Goal: Task Accomplishment & Management: Use online tool/utility

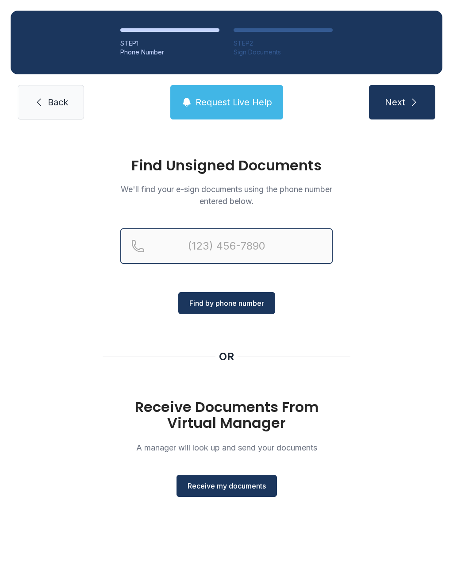
click at [239, 234] on input "Reservation phone number" at bounding box center [226, 245] width 212 height 35
type input "("
click at [417, 336] on div "Find Unsigned Documents We'll find your e-sign documents using the phone number…" at bounding box center [226, 331] width 453 height 402
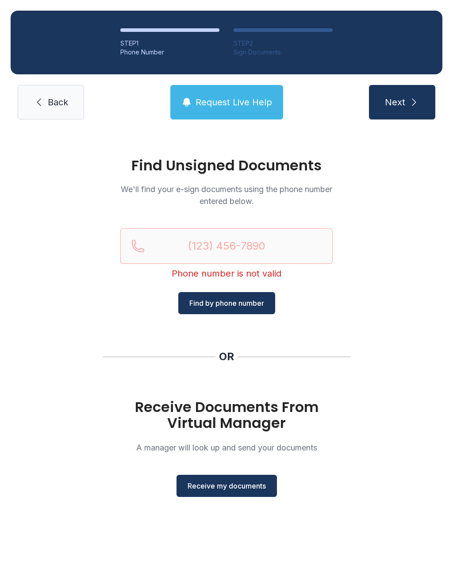
click at [225, 489] on span "Receive my documents" at bounding box center [227, 486] width 78 height 11
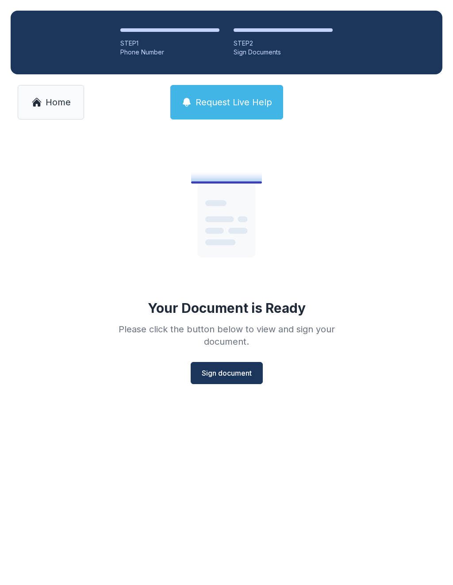
click at [236, 374] on span "Sign document" at bounding box center [227, 373] width 50 height 11
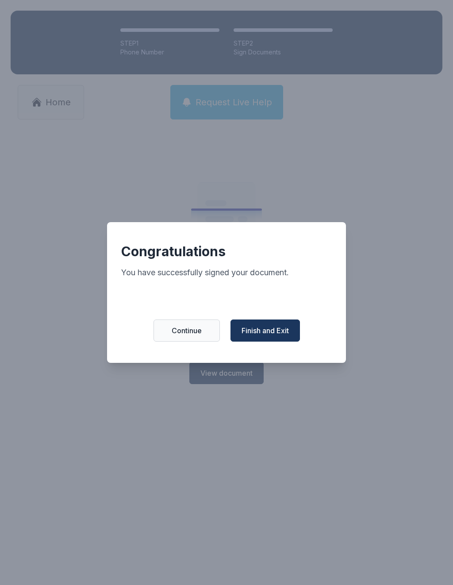
click at [274, 336] on span "Finish and Exit" at bounding box center [265, 330] width 47 height 11
